Goal: Browse casually

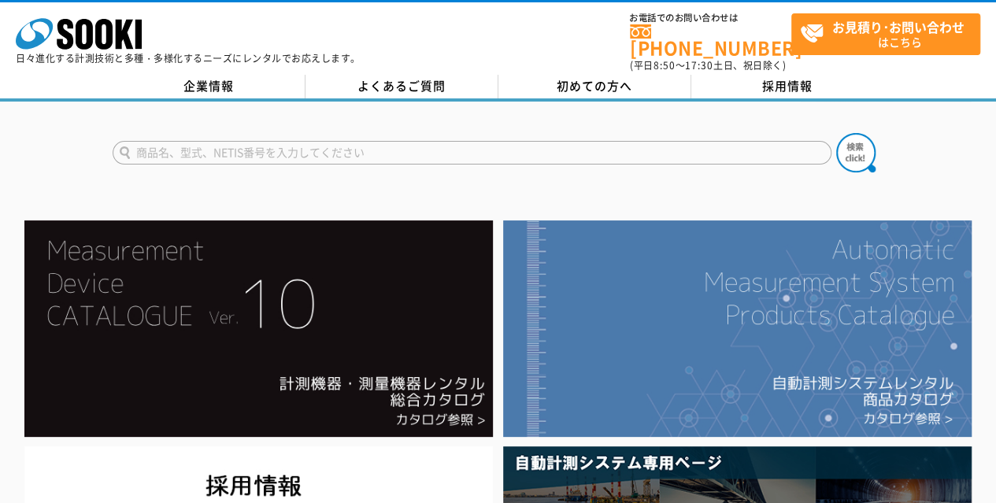
click at [755, 304] on img at bounding box center [737, 328] width 468 height 216
click at [817, 309] on img at bounding box center [737, 328] width 468 height 216
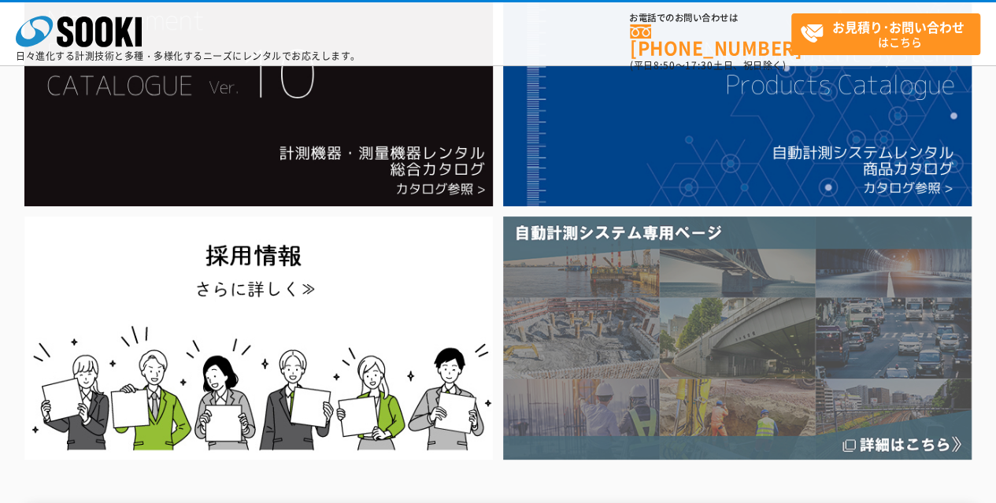
scroll to position [236, 0]
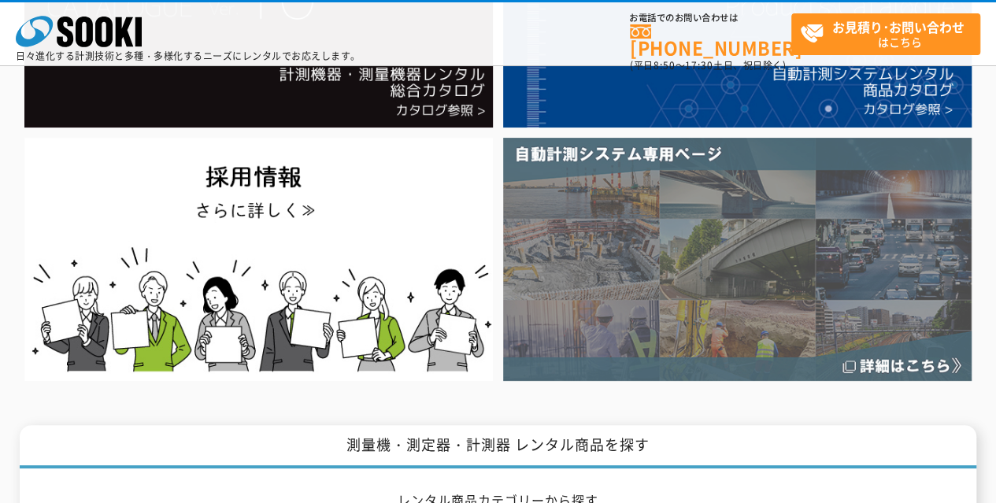
click at [761, 273] on img at bounding box center [737, 259] width 468 height 243
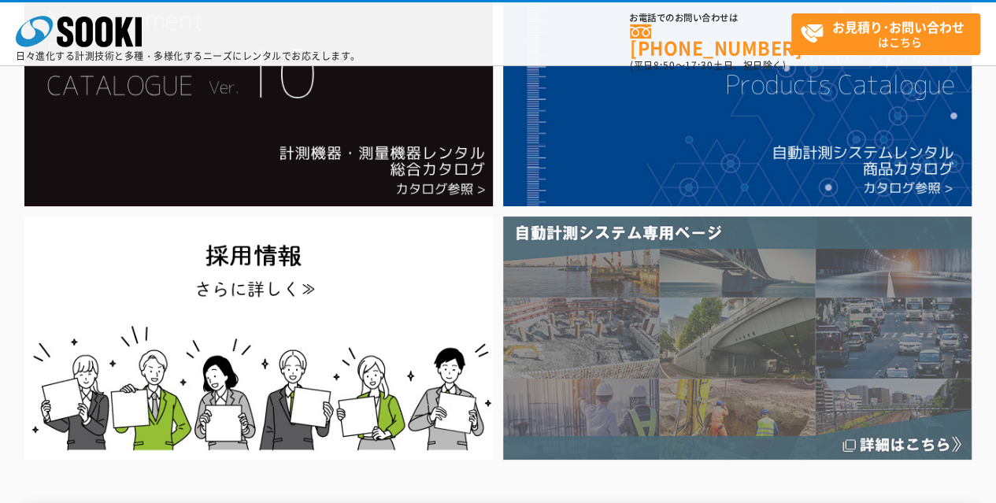
scroll to position [236, 0]
